Goal: Information Seeking & Learning: Learn about a topic

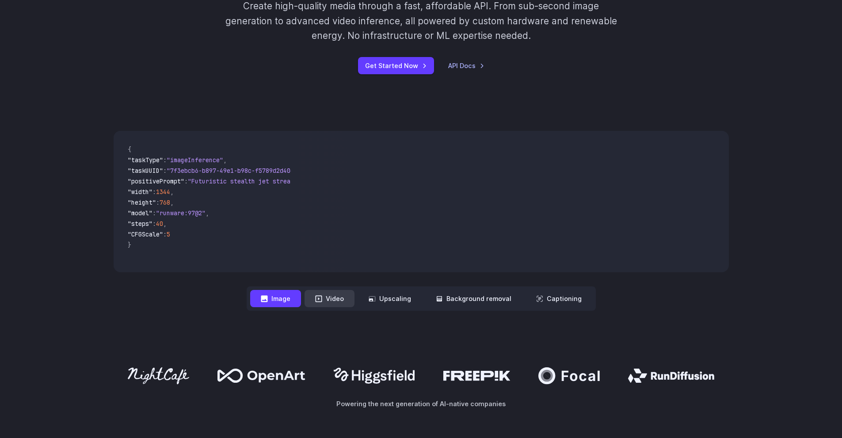
click at [325, 295] on button "Video" at bounding box center [330, 298] width 50 height 17
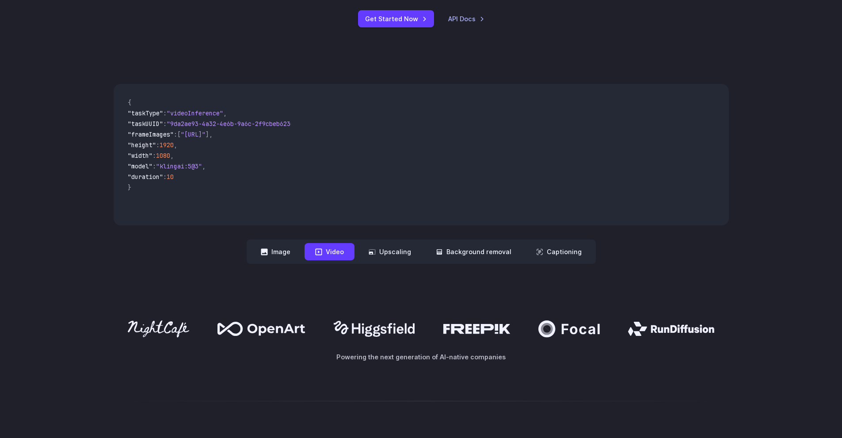
scroll to position [265, 0]
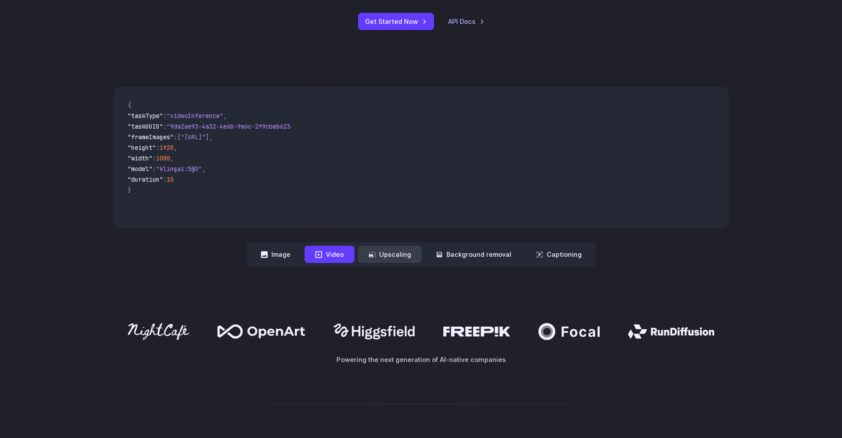
click at [398, 260] on button "Upscaling" at bounding box center [390, 254] width 64 height 17
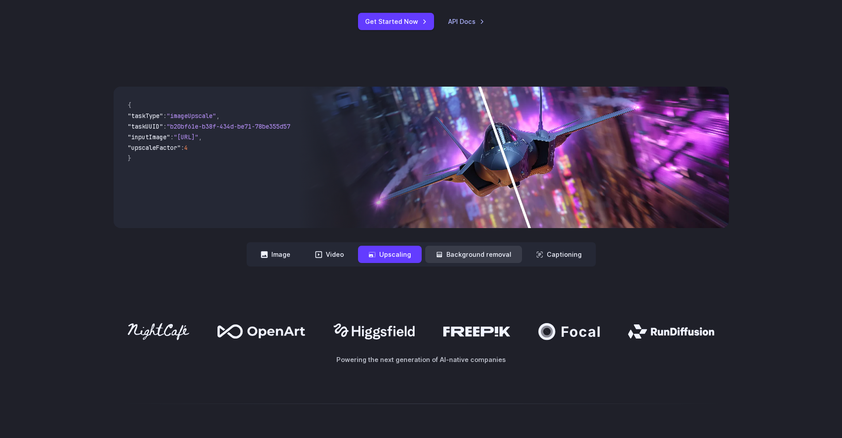
click at [464, 257] on button "Background removal" at bounding box center [473, 254] width 97 height 17
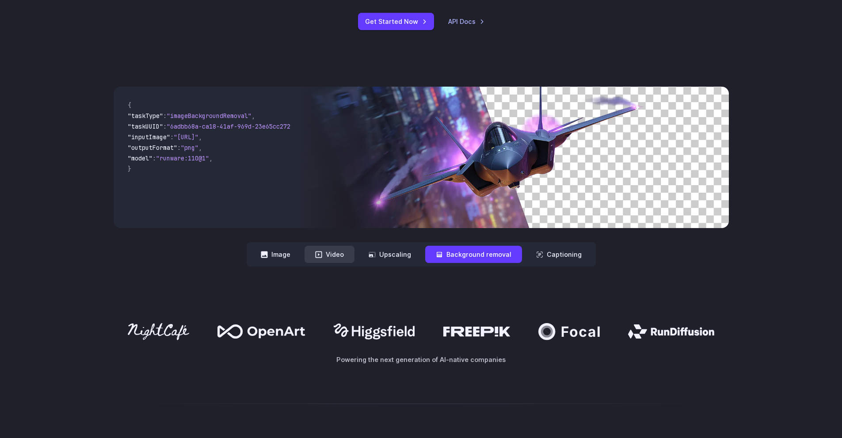
click at [335, 251] on button "Video" at bounding box center [330, 254] width 50 height 17
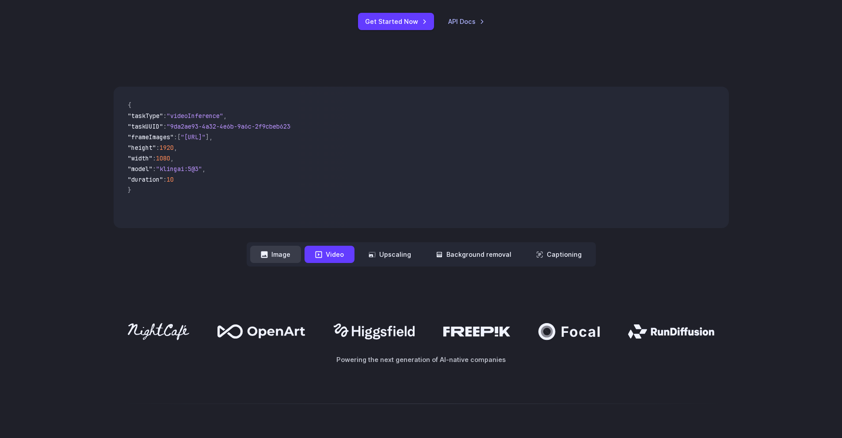
click at [283, 253] on button "Image" at bounding box center [275, 254] width 51 height 17
click at [325, 255] on button "Video" at bounding box center [330, 254] width 50 height 17
click at [284, 256] on button "Image" at bounding box center [275, 254] width 51 height 17
click at [336, 256] on button "Video" at bounding box center [330, 254] width 50 height 17
click at [394, 255] on button "Upscaling" at bounding box center [390, 254] width 64 height 17
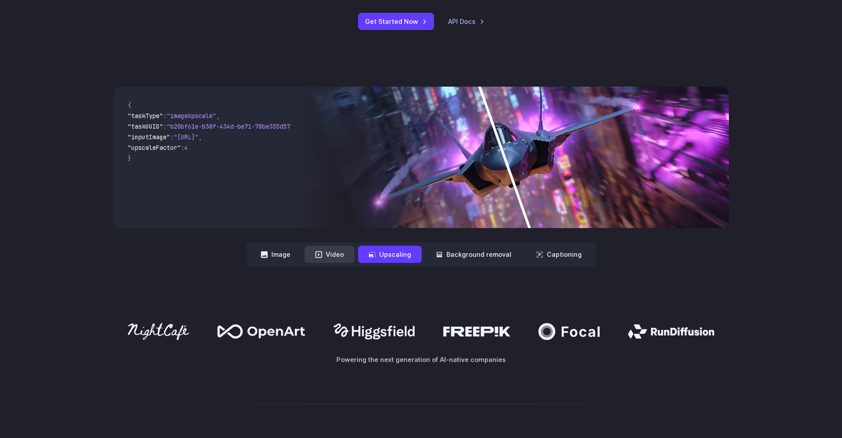
click at [322, 253] on icon at bounding box center [318, 254] width 7 height 7
click at [329, 253] on button "Video" at bounding box center [330, 254] width 50 height 17
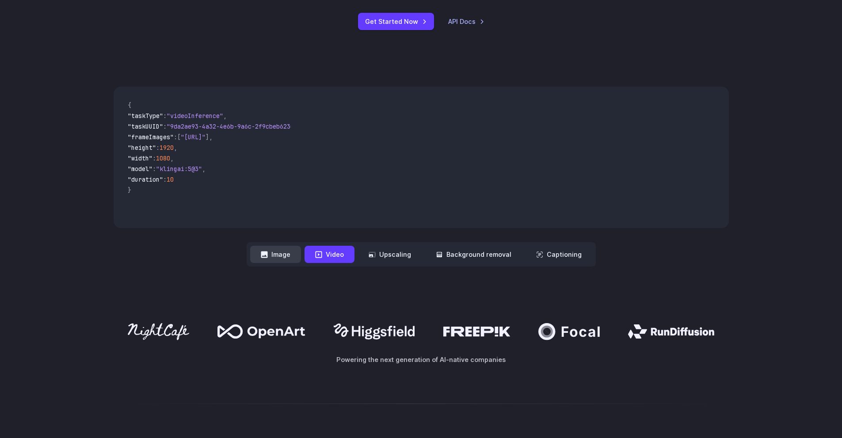
click at [291, 253] on button "Image" at bounding box center [275, 254] width 51 height 17
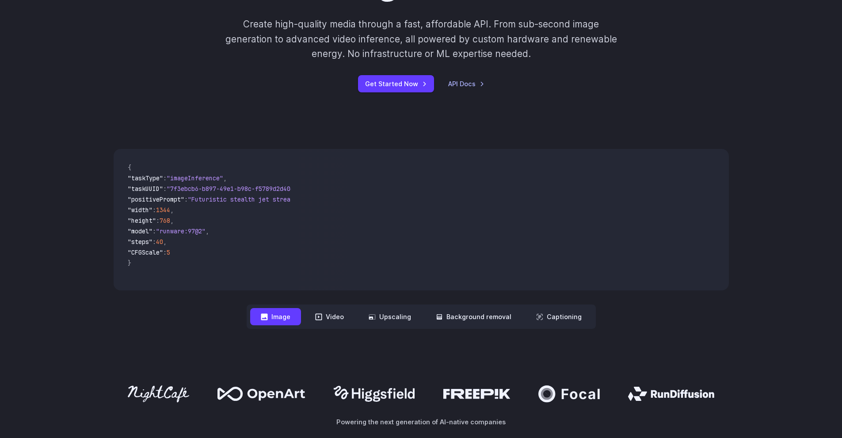
scroll to position [177, 0]
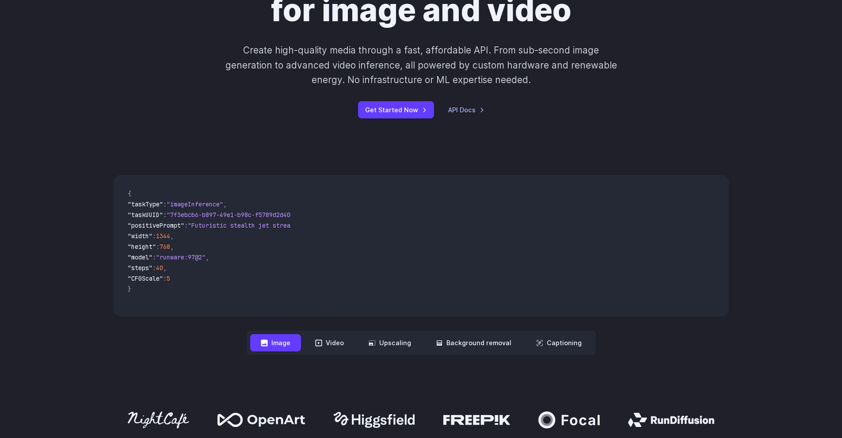
click at [165, 316] on div "**********" at bounding box center [421, 265] width 615 height 180
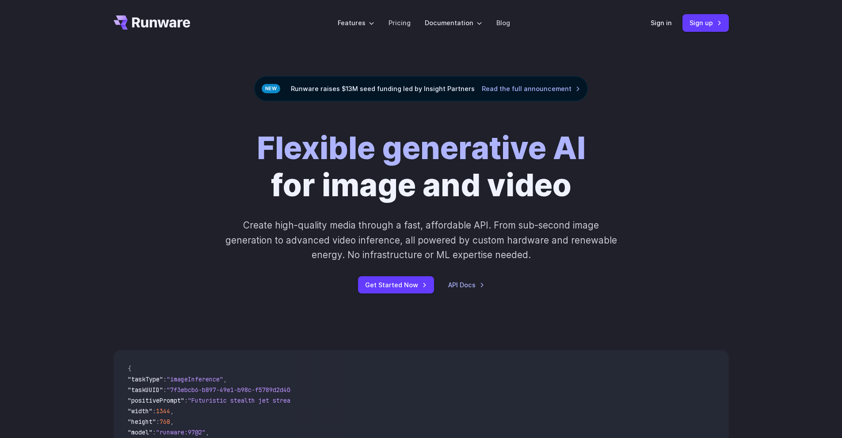
scroll to position [0, 0]
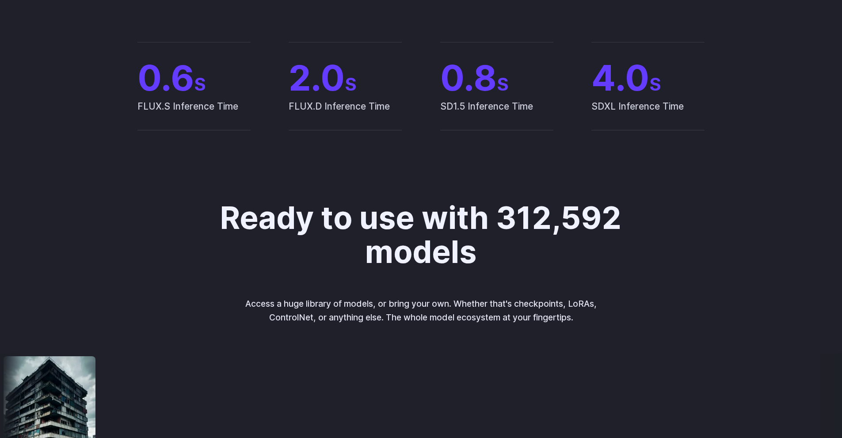
drag, startPoint x: 185, startPoint y: 161, endPoint x: 161, endPoint y: 287, distance: 128.7
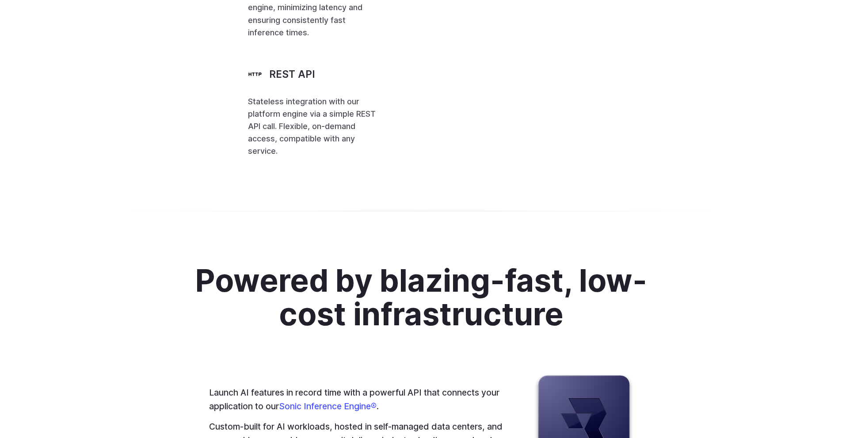
scroll to position [2115, 0]
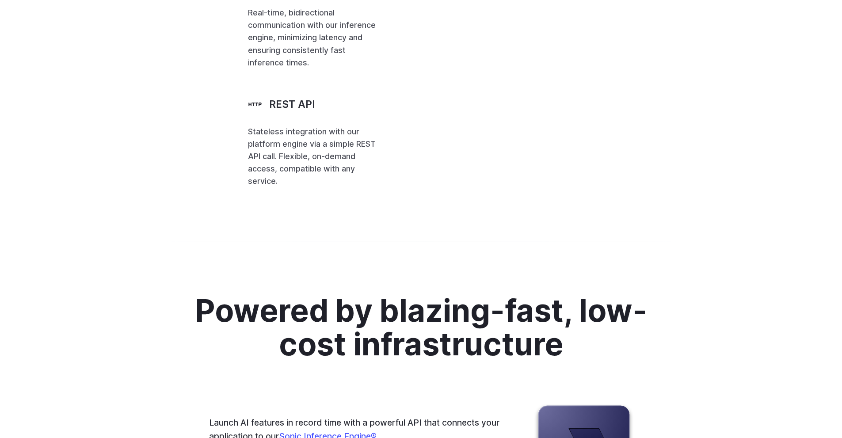
drag, startPoint x: 389, startPoint y: 241, endPoint x: 461, endPoint y: 326, distance: 111.4
click at [0, 0] on code "[ { "taskType" : "imageInference" , "taskUUID" : "67aa2c57-3301-43ae-aa3b-dd40b…" at bounding box center [0, 0] width 0 height 0
click at [0, 0] on span "}" at bounding box center [0, 0] width 0 height 0
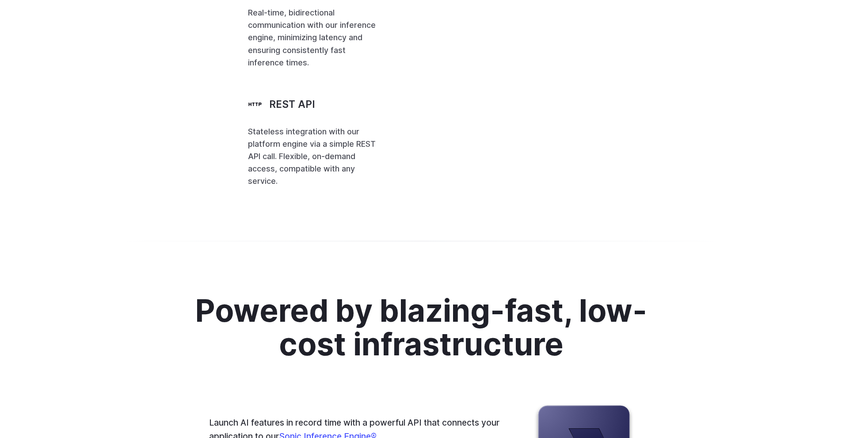
drag, startPoint x: 380, startPoint y: 220, endPoint x: 626, endPoint y: 366, distance: 286.5
click at [0, 0] on code "runware = Runware (api_key = RUNWARE_API_KEY) await runware . connect () reques…" at bounding box center [0, 0] width 0 height 0
drag, startPoint x: 558, startPoint y: 422, endPoint x: 529, endPoint y: 410, distance: 31.1
click at [558, 252] on div at bounding box center [421, 240] width 842 height 21
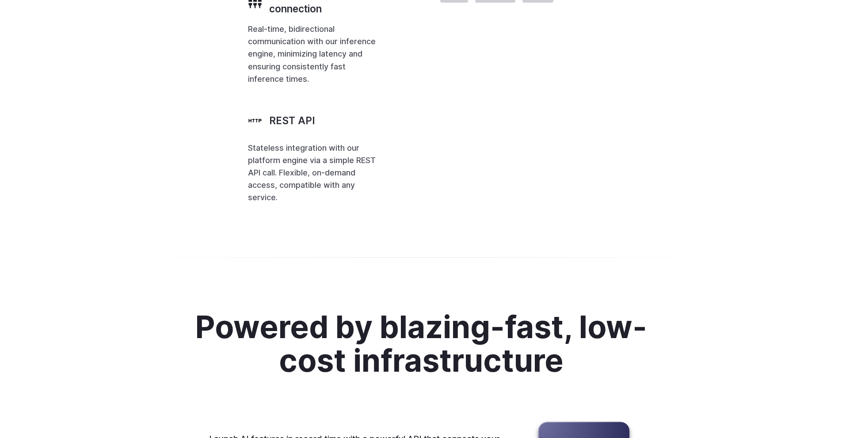
scroll to position [2070, 0]
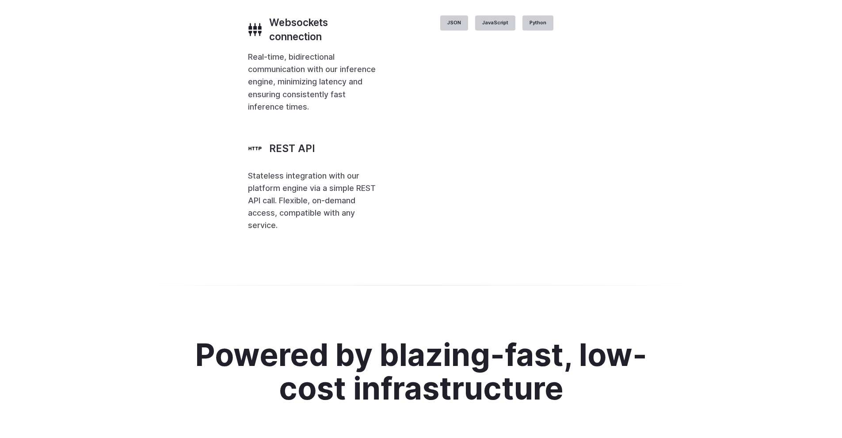
drag, startPoint x: 503, startPoint y: 292, endPoint x: 263, endPoint y: 260, distance: 242.3
click at [263, 44] on div "Websockets connection" at bounding box center [313, 29] width 130 height 28
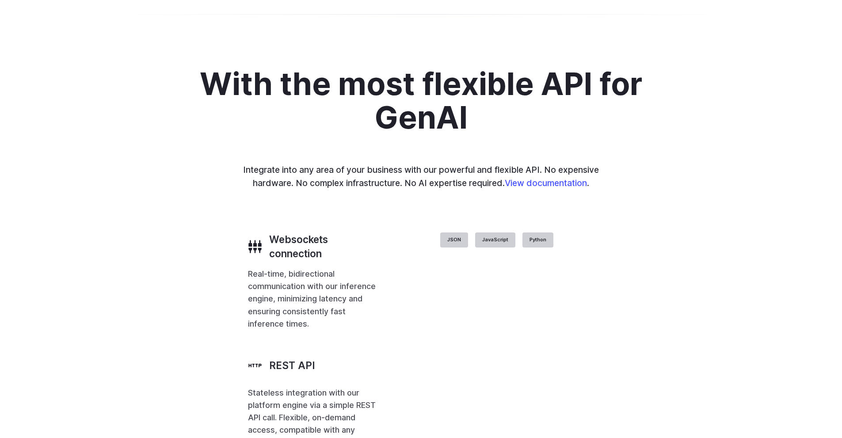
scroll to position [1849, 0]
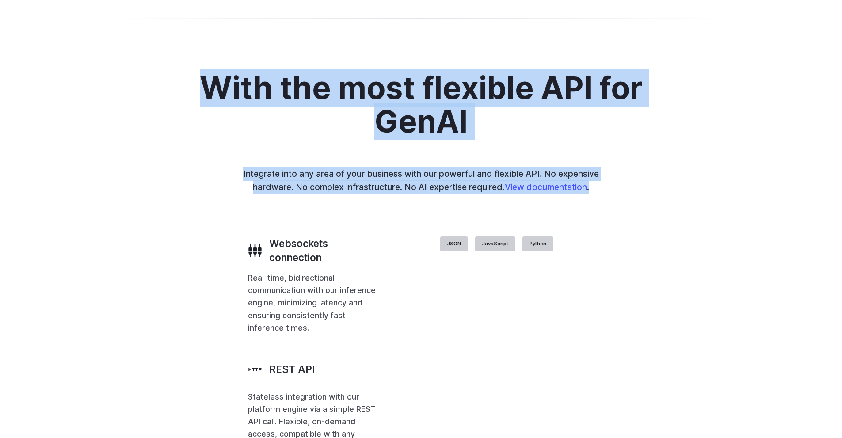
drag, startPoint x: 194, startPoint y: 303, endPoint x: 615, endPoint y: 401, distance: 432.1
click at [615, 401] on div "With the most flexible API for GenAI Integrate into any area of your business w…" at bounding box center [421, 262] width 615 height 382
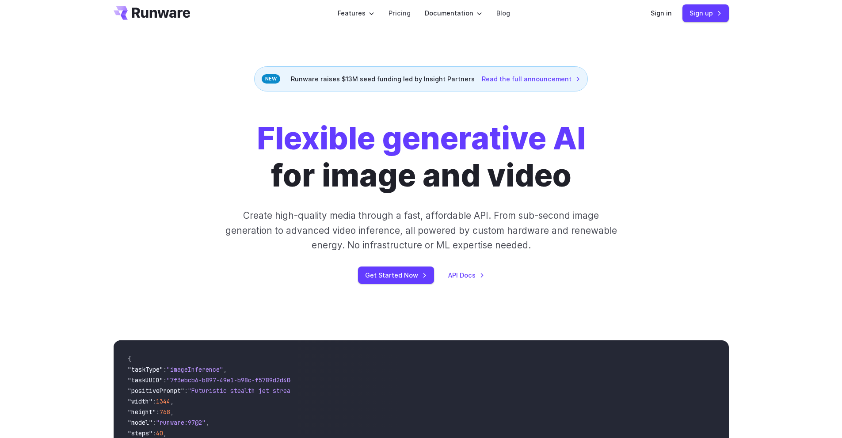
scroll to position [0, 0]
